Goal: Transaction & Acquisition: Subscribe to service/newsletter

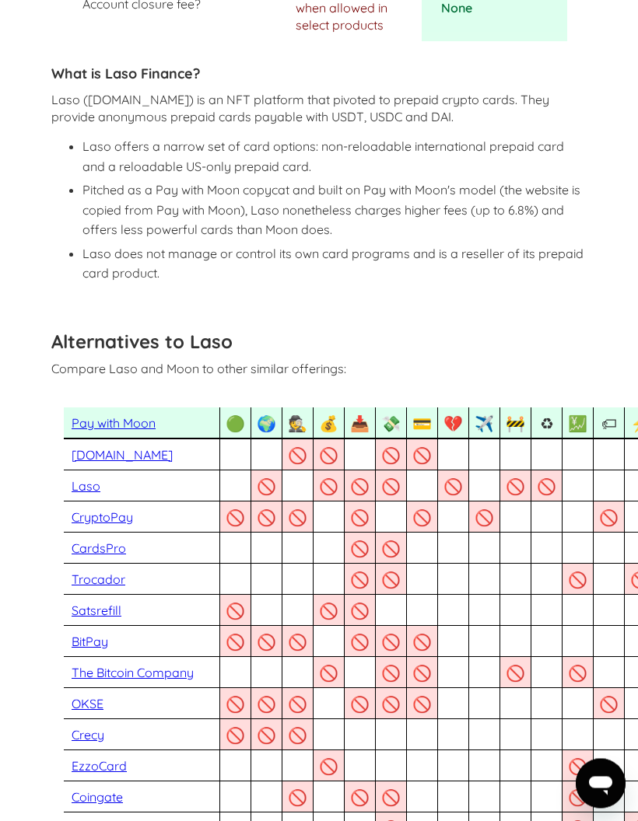
scroll to position [1243, 0]
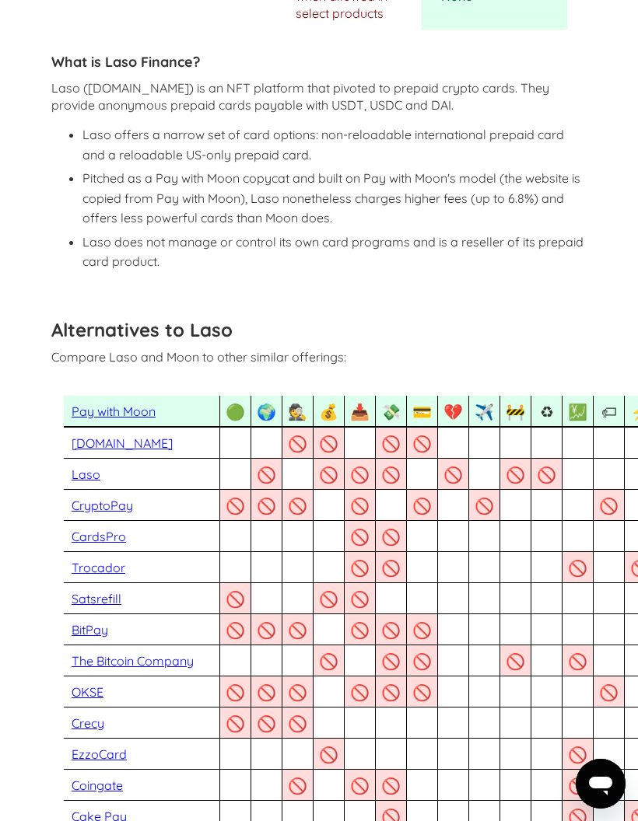
click at [123, 404] on link "Pay with Moon" at bounding box center [114, 412] width 84 height 16
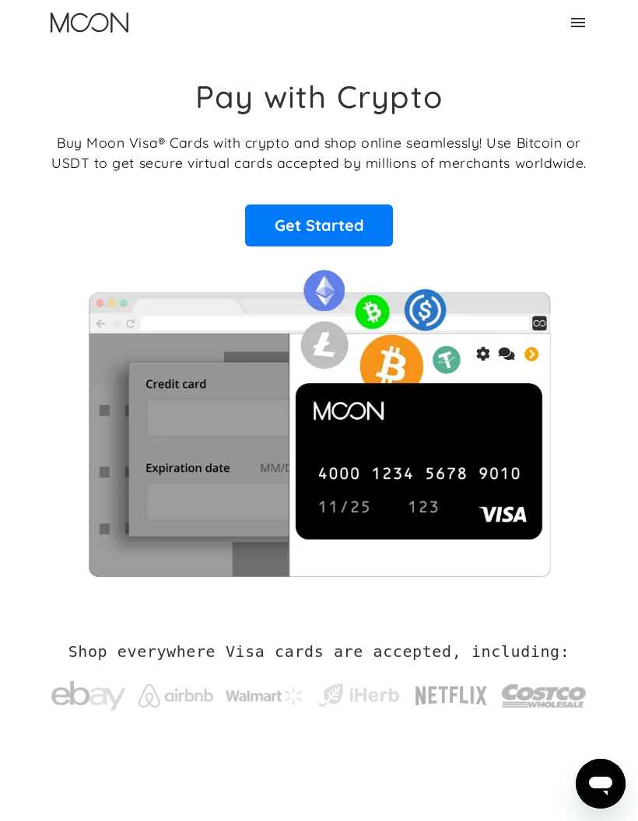
click at [334, 212] on link "Get Started" at bounding box center [319, 226] width 148 height 42
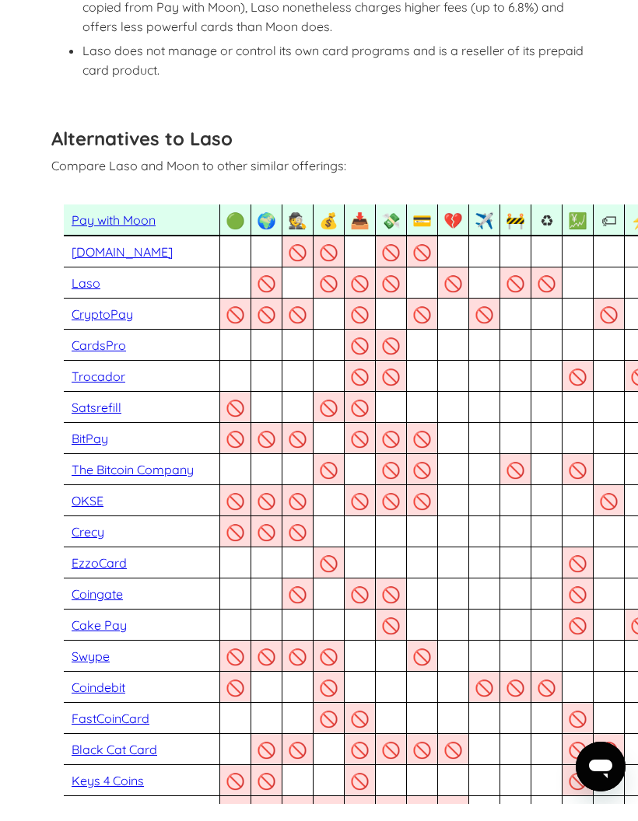
scroll to position [1434, 0]
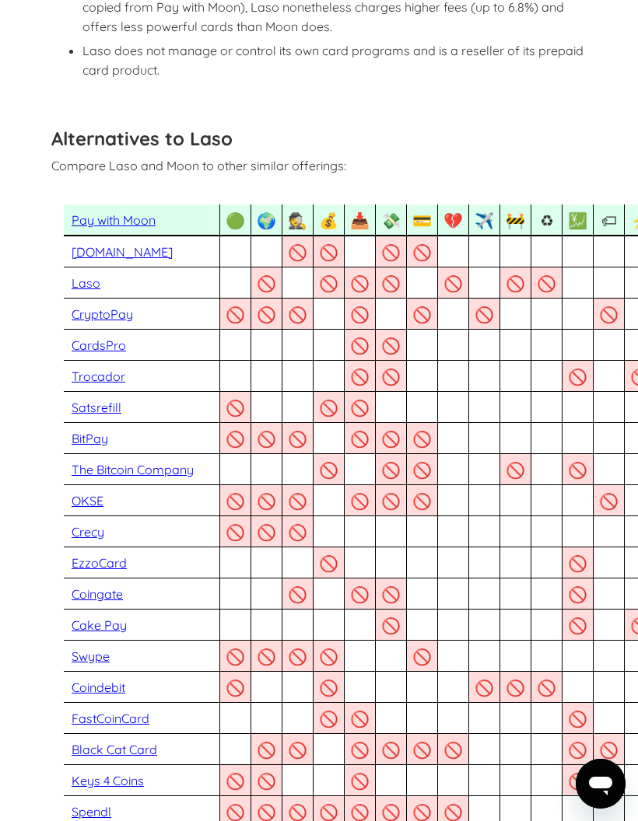
click at [299, 211] on div "🕵" at bounding box center [297, 220] width 19 height 19
click at [338, 198] on div "💰 Multiple Currencies We're Bitcoin first but coin agnostic: integrated with Re…" at bounding box center [267, 148] width 156 height 174
click at [369, 200] on div "📥 No Load & Topup Fee Moon does not charge for load or topup of cards or credit…" at bounding box center [298, 167] width 156 height 137
click at [395, 211] on div "💸" at bounding box center [390, 220] width 19 height 19
click at [424, 211] on div "💳" at bounding box center [421, 220] width 19 height 19
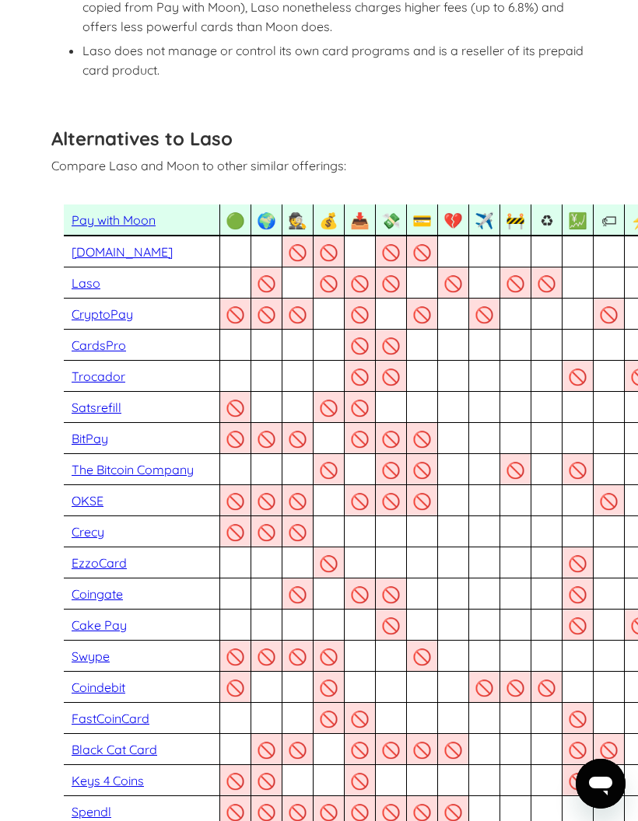
click at [458, 211] on div "💔" at bounding box center [452, 220] width 19 height 19
click at [488, 211] on div "✈️" at bounding box center [483, 220] width 19 height 19
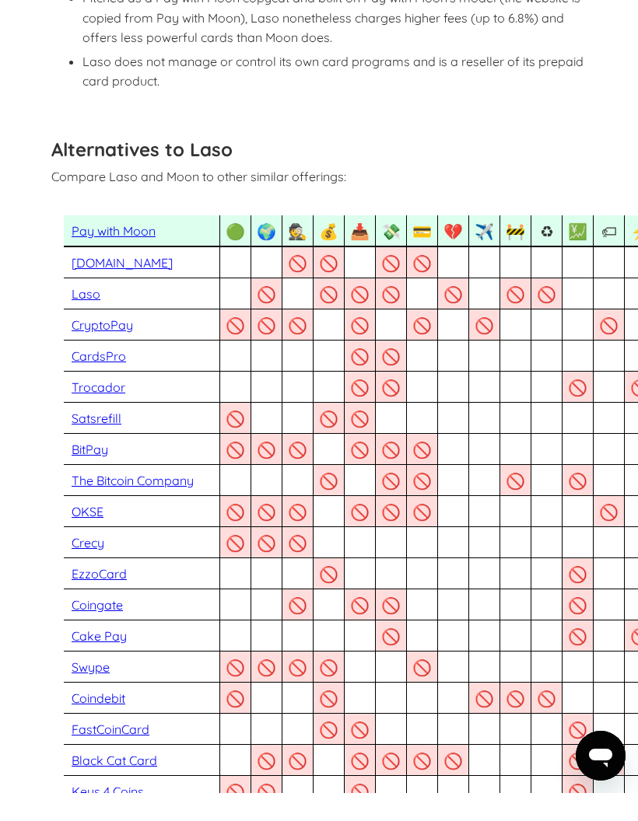
scroll to position [1423, 0]
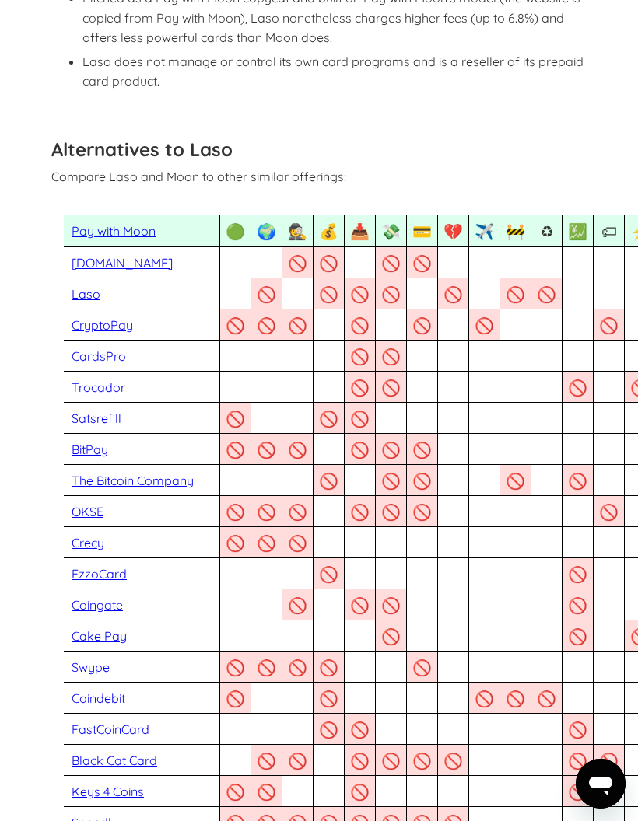
click at [610, 222] on div "🏷" at bounding box center [608, 231] width 19 height 19
click at [557, 122] on div "Alternatives to Laso Compare Laso and Moon to other similar offerings:" at bounding box center [318, 157] width 535 height 70
click at [361, 222] on div "📥" at bounding box center [359, 231] width 19 height 19
click at [397, 222] on div "💸" at bounding box center [390, 231] width 19 height 19
click at [107, 348] on link "CardsPro" at bounding box center [99, 356] width 54 height 16
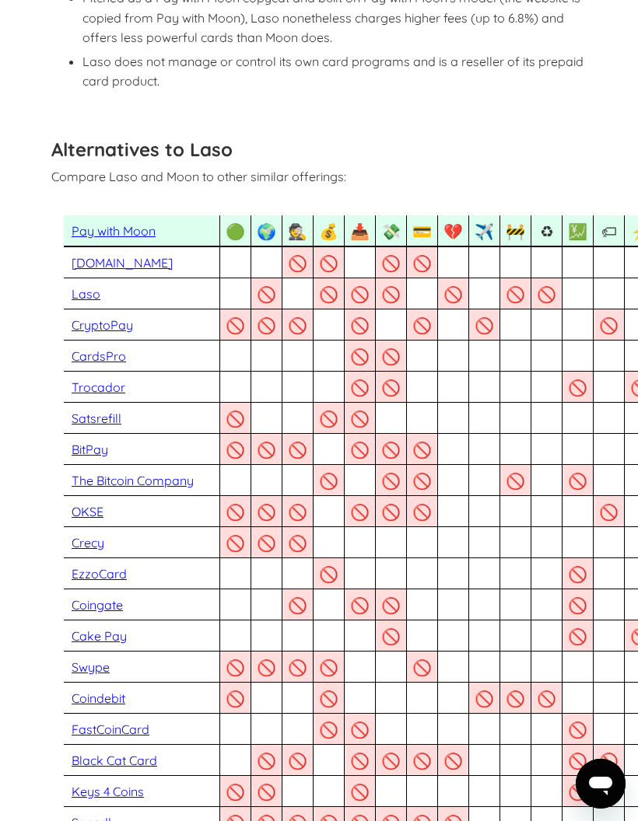
scroll to position [1485, 0]
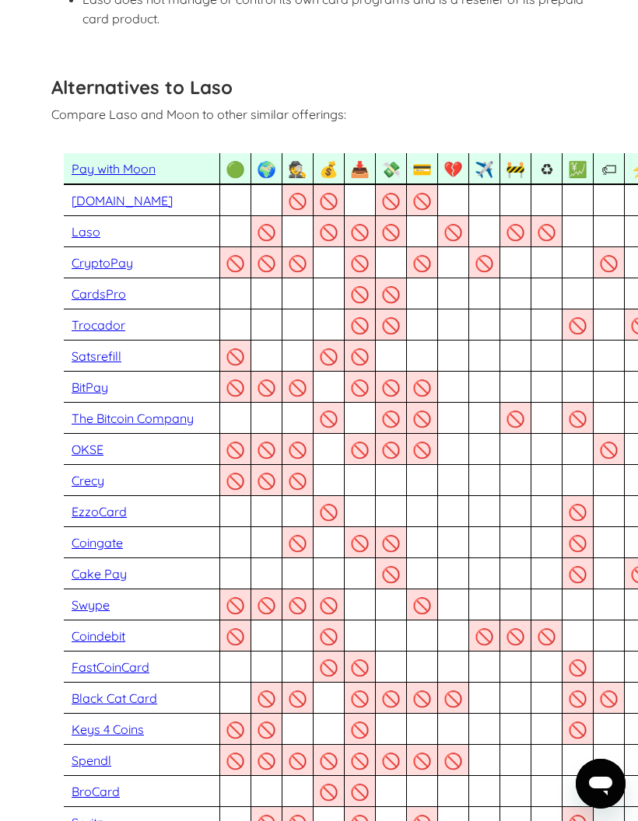
click at [579, 159] on div "💹" at bounding box center [577, 168] width 19 height 19
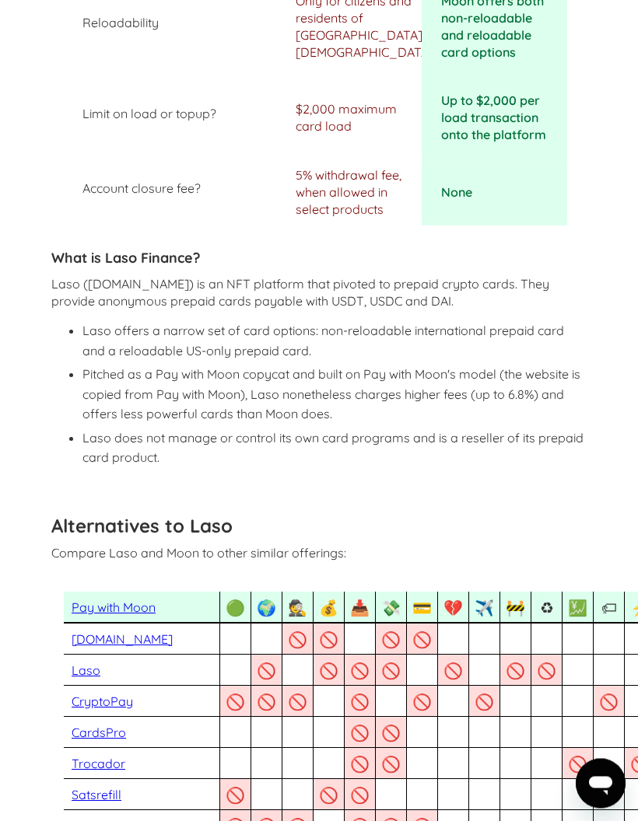
scroll to position [1047, 0]
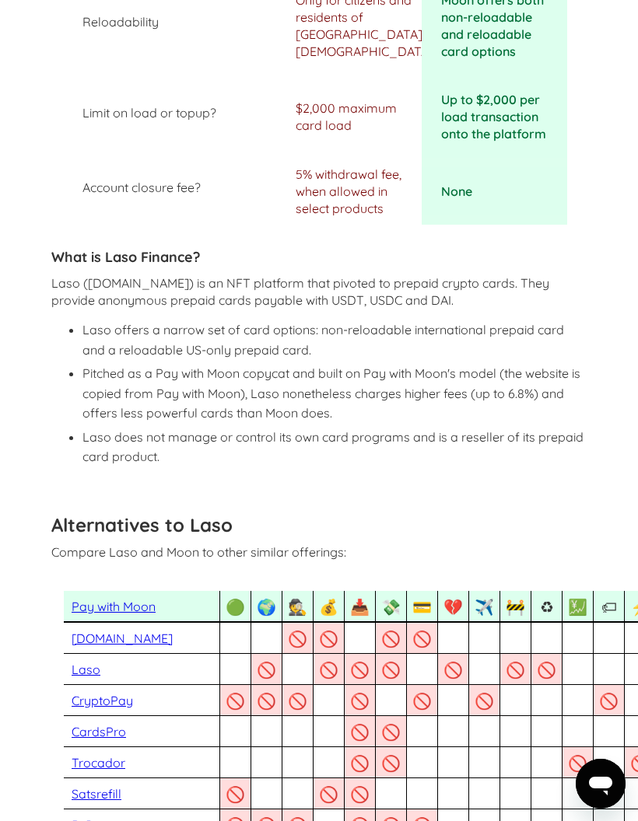
click at [116, 599] on link "Pay with Moon" at bounding box center [114, 607] width 84 height 16
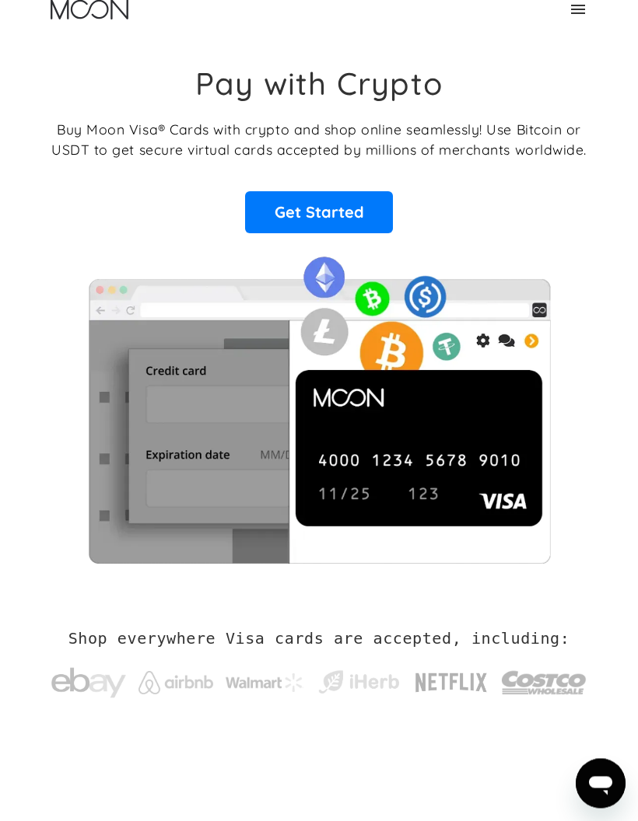
scroll to position [19, 0]
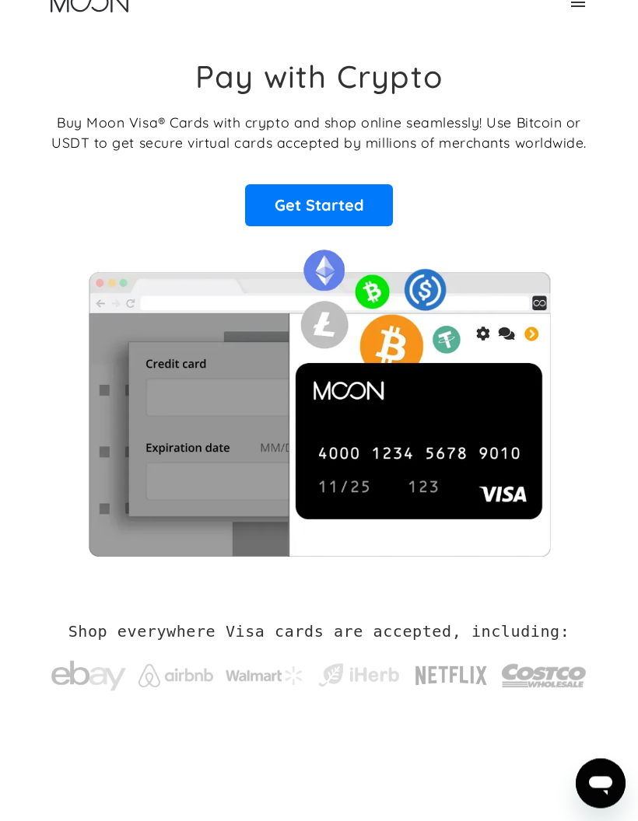
click at [330, 205] on link "Get Started" at bounding box center [319, 206] width 148 height 42
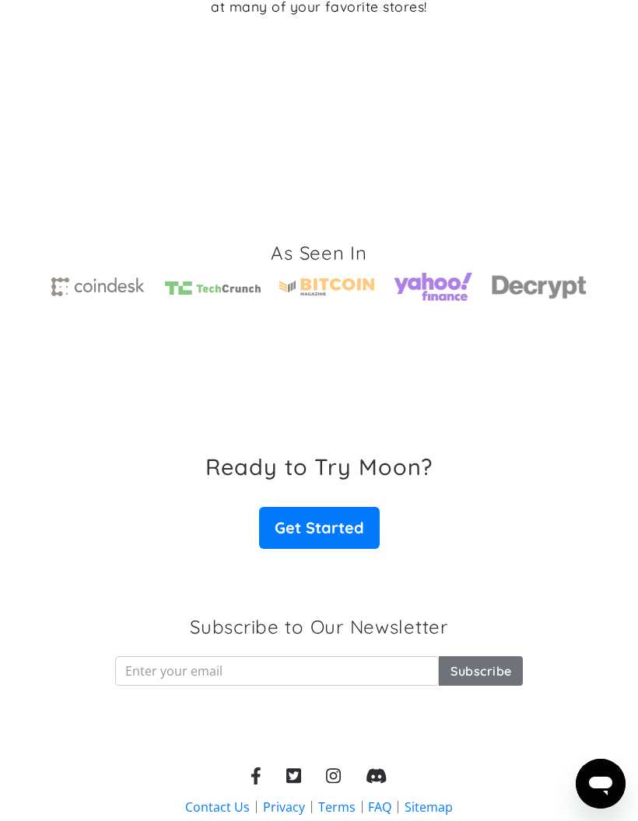
scroll to position [3454, 0]
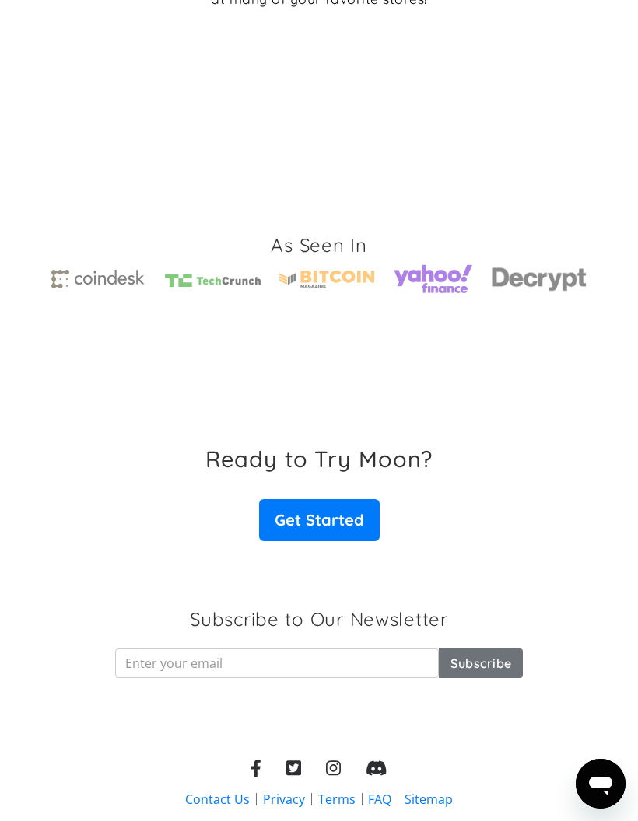
click at [316, 509] on link "Get Started" at bounding box center [319, 520] width 121 height 42
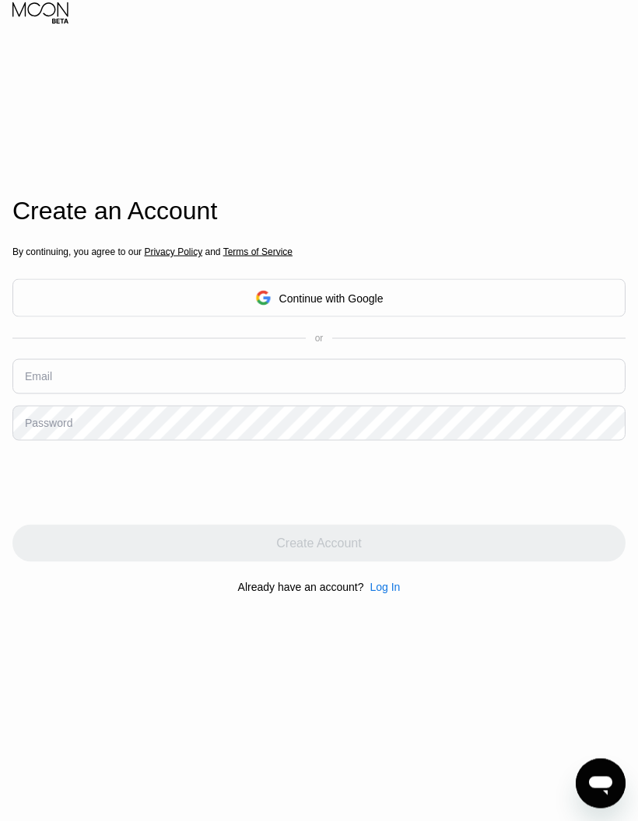
scroll to position [21, 0]
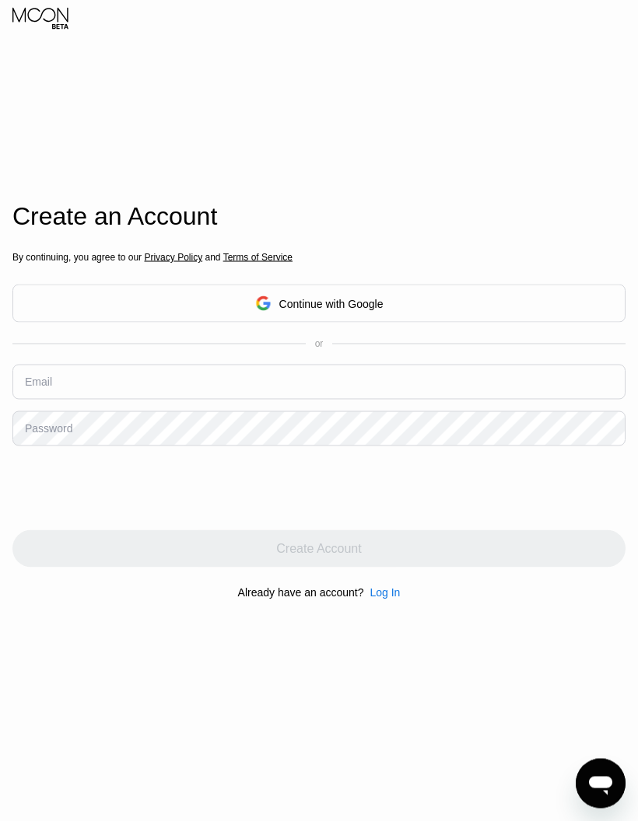
click at [53, 400] on input "text" at bounding box center [318, 382] width 613 height 35
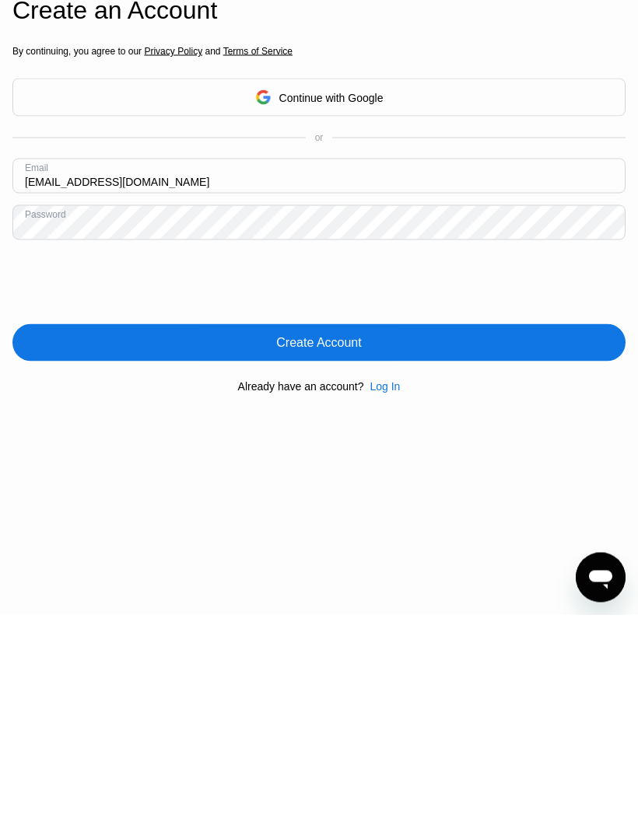
scroll to position [228, 0]
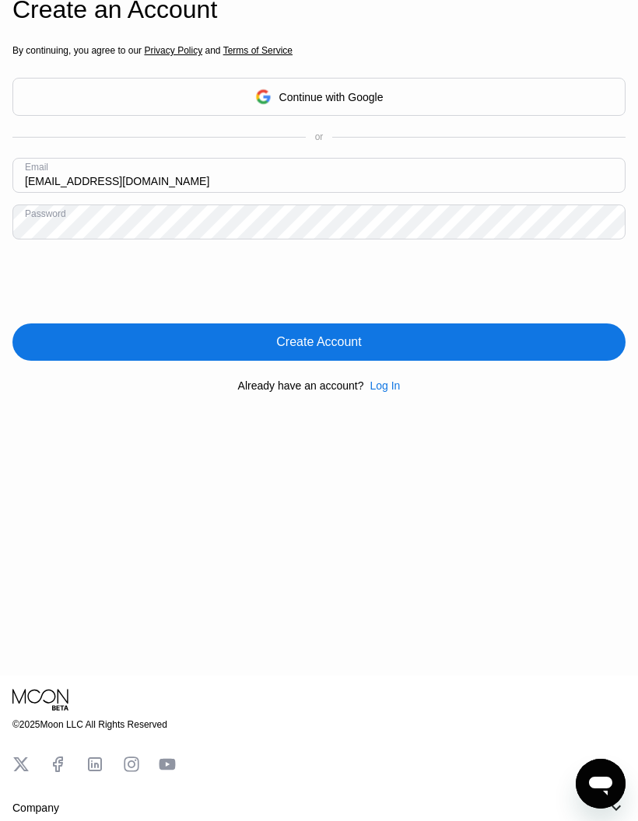
click at [363, 361] on div "Create Account" at bounding box center [318, 341] width 613 height 37
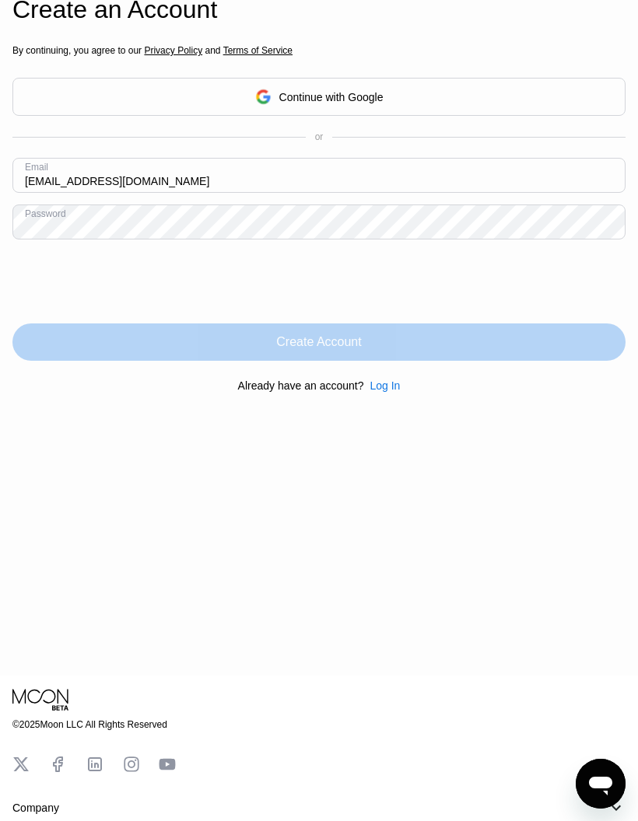
click at [383, 361] on div "Create Account" at bounding box center [318, 341] width 613 height 37
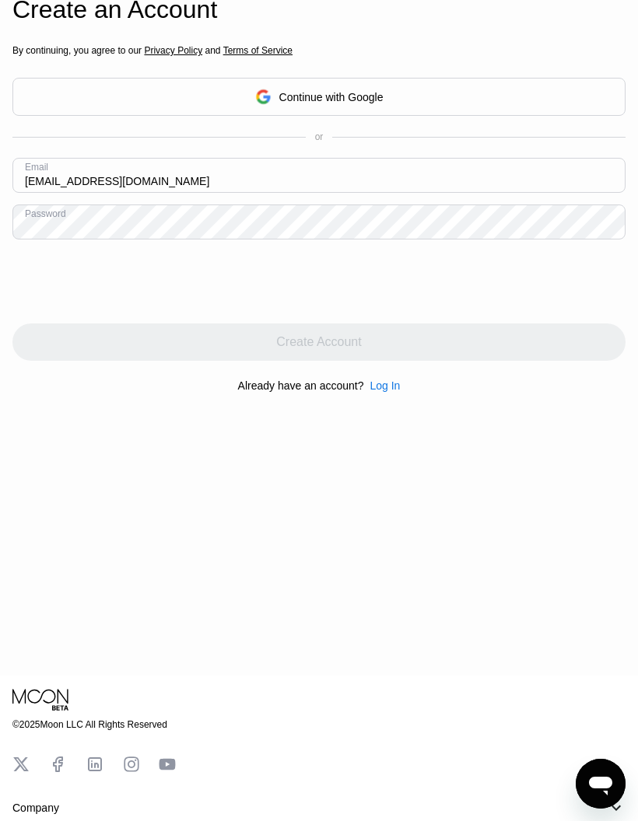
click at [155, 193] on input "stanarevic012@sbb.rs" at bounding box center [318, 175] width 613 height 35
click at [160, 193] on input "stanarevic012@sbb.rs" at bounding box center [318, 175] width 613 height 35
type input "s"
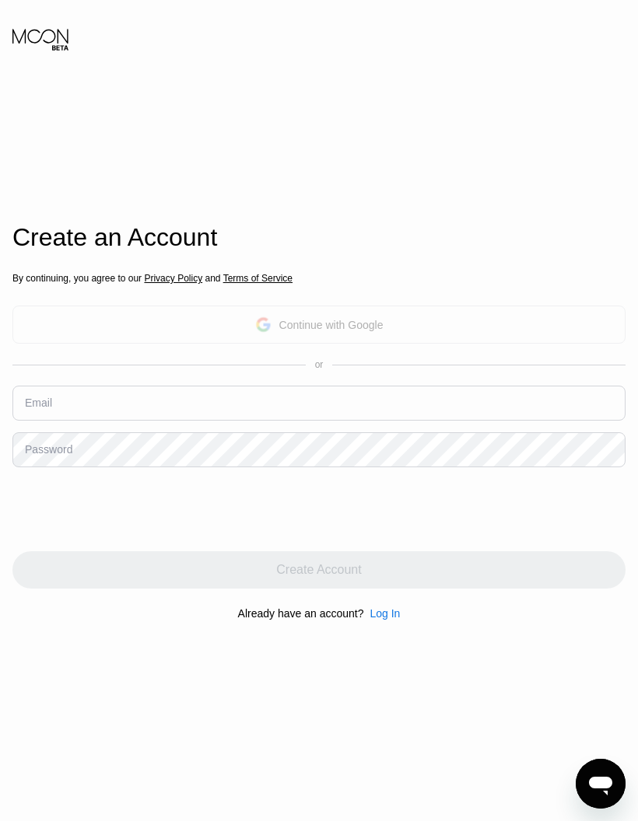
click at [344, 331] on div "Continue with Google" at bounding box center [331, 325] width 104 height 12
